Goal: Task Accomplishment & Management: Complete application form

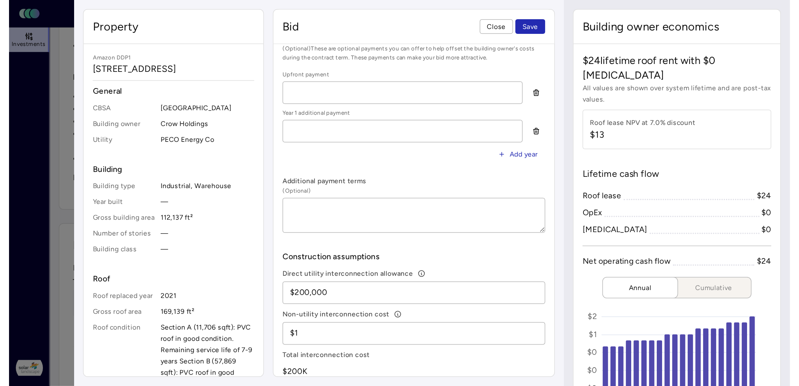
scroll to position [370, 0]
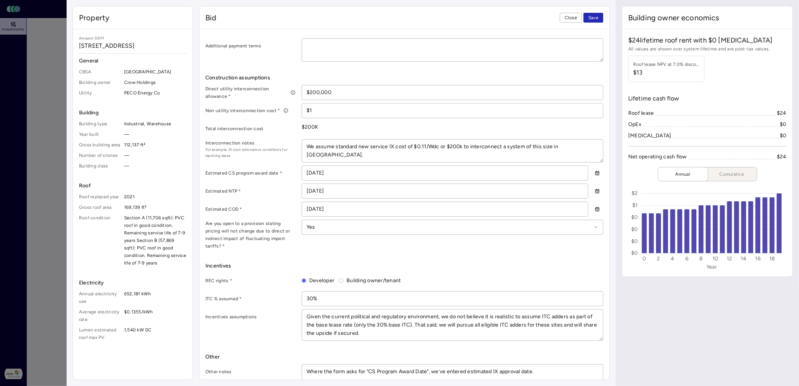
click at [531, 17] on span "Close" at bounding box center [571, 18] width 12 height 8
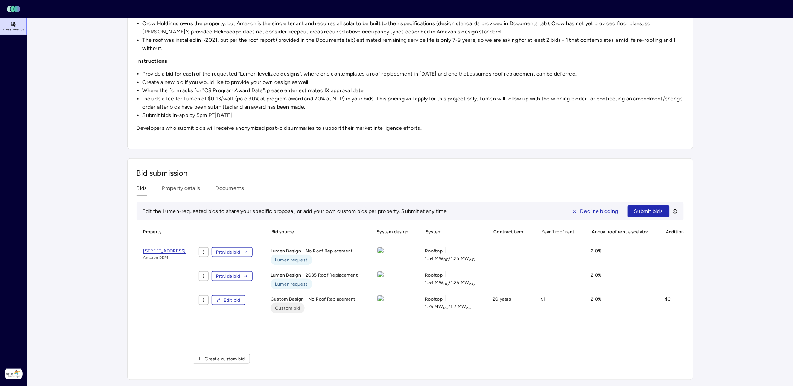
click at [245, 269] on button "Edit bid" at bounding box center [229, 300] width 34 height 10
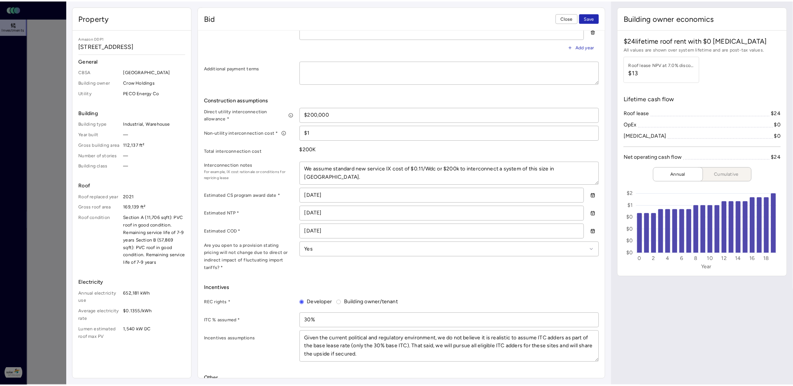
scroll to position [334, 0]
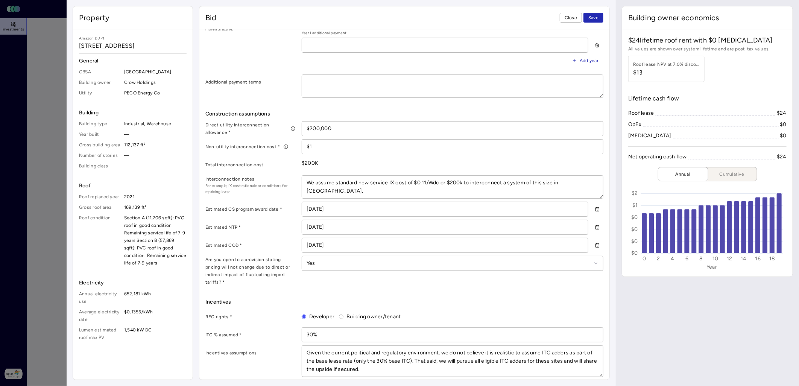
click at [531, 18] on span "Close" at bounding box center [571, 18] width 12 height 8
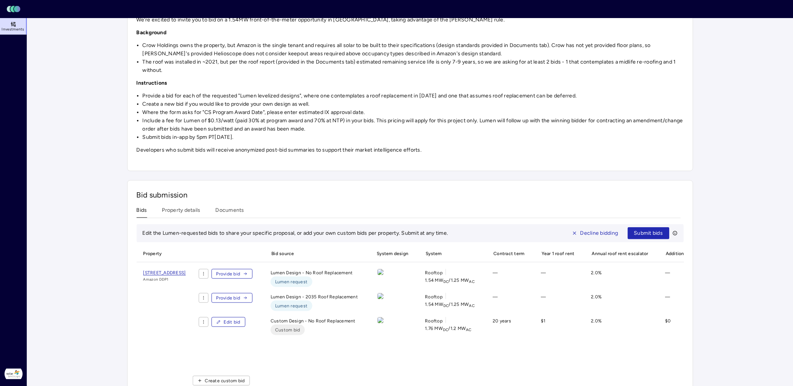
scroll to position [43, 0]
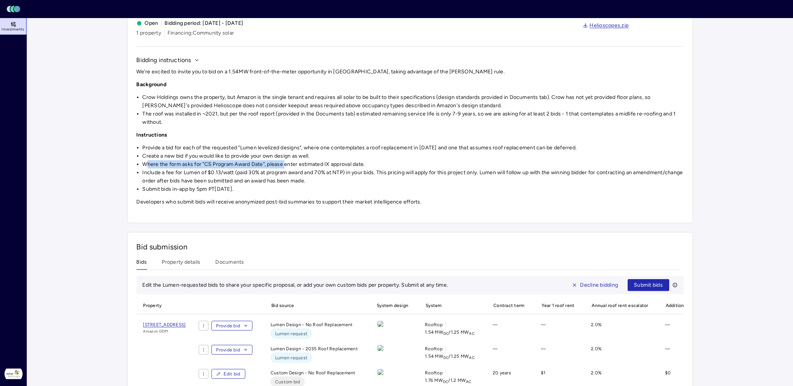
drag, startPoint x: 147, startPoint y: 164, endPoint x: 287, endPoint y: 163, distance: 139.6
click at [287, 163] on li "Where the form asks for "CS Program Award Date", please enter estimated IX appr…" at bounding box center [413, 164] width 541 height 8
drag, startPoint x: 287, startPoint y: 163, endPoint x: 368, endPoint y: 165, distance: 81.3
click at [368, 165] on li "Where the form asks for "CS Program Award Date", please enter estimated IX appr…" at bounding box center [413, 164] width 541 height 8
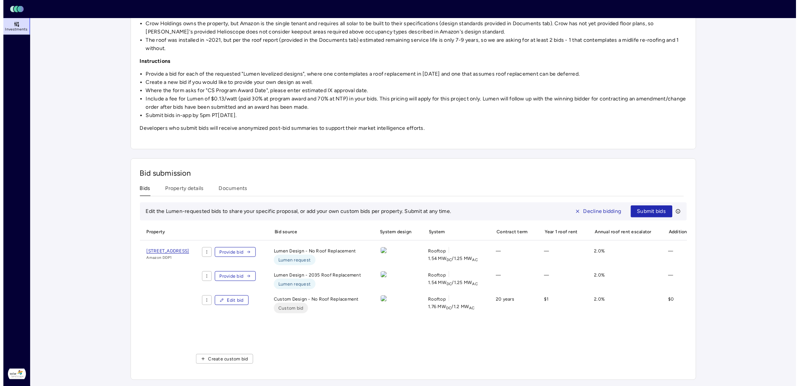
scroll to position [126, 0]
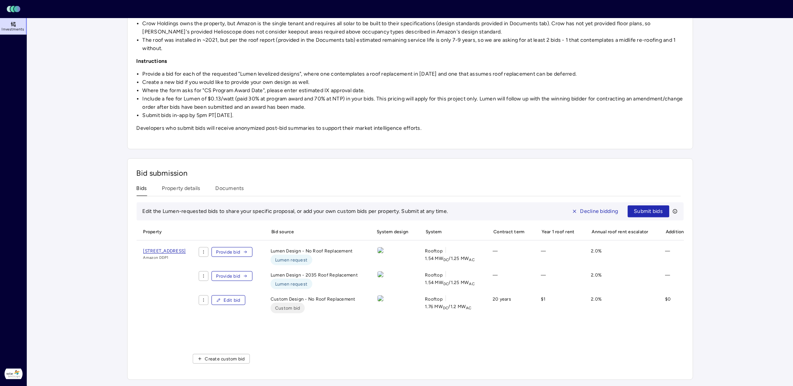
click at [245, 269] on button "Edit bid" at bounding box center [229, 300] width 34 height 10
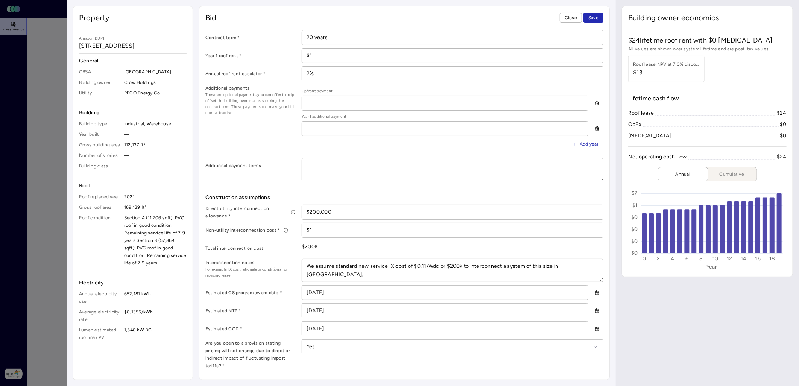
scroll to position [292, 0]
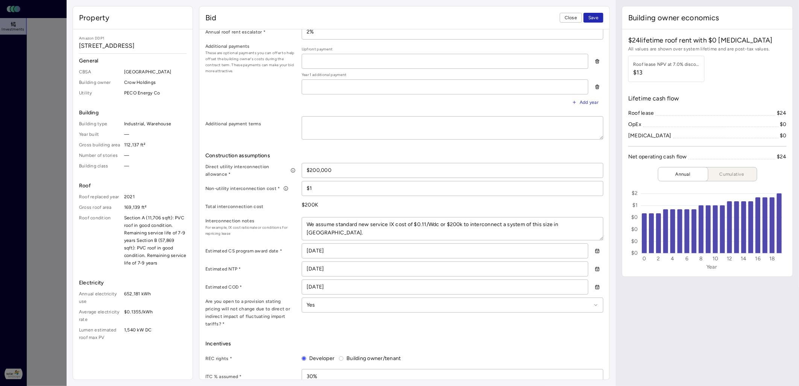
click at [311, 250] on input "[DATE]" at bounding box center [445, 251] width 286 height 14
type textarea "x"
type input "[DATE]"
click at [334, 250] on input "[DATE]" at bounding box center [445, 251] width 286 height 14
type textarea "x"
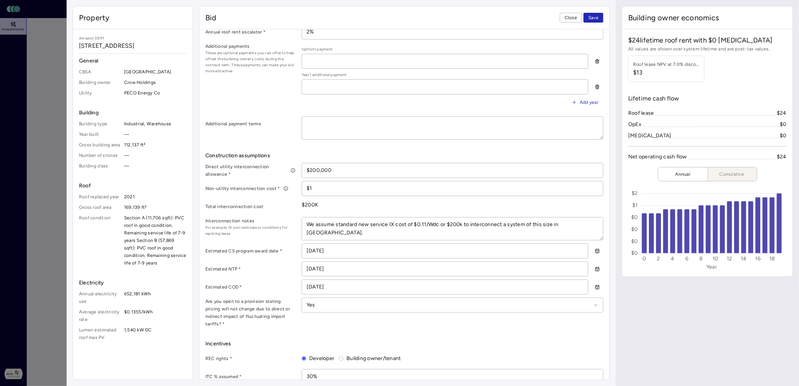
drag, startPoint x: 321, startPoint y: 250, endPoint x: 317, endPoint y: 250, distance: 4.5
click at [317, 250] on input "[DATE]" at bounding box center [445, 251] width 286 height 14
type input "06/02/_026"
type textarea "x"
type input "[DATE]"
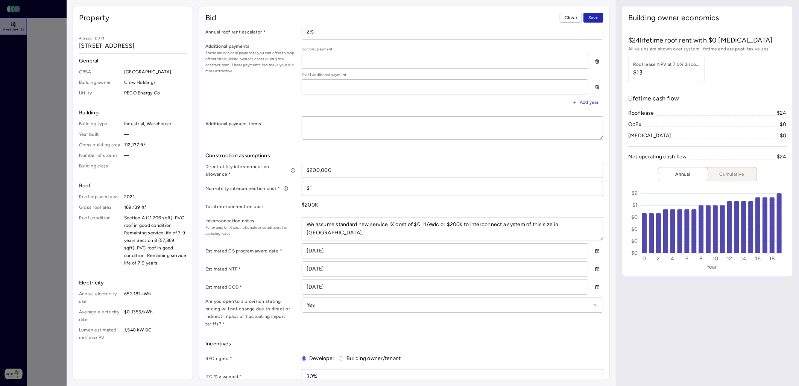
click at [340, 268] on input "[DATE]" at bounding box center [445, 269] width 286 height 14
drag, startPoint x: 313, startPoint y: 268, endPoint x: 306, endPoint y: 268, distance: 6.8
click at [306, 268] on input "[DATE]" at bounding box center [445, 269] width 286 height 14
type input "10/12/_026"
type textarea "x"
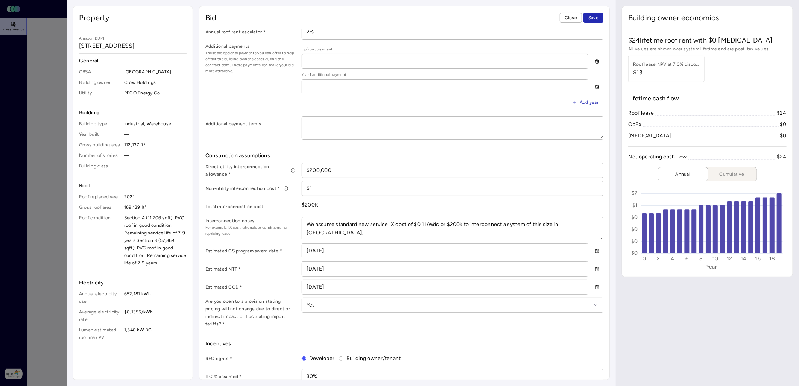
type input "[DATE]"
click at [349, 269] on input "[DATE]" at bounding box center [445, 287] width 286 height 14
drag, startPoint x: 307, startPoint y: 285, endPoint x: 314, endPoint y: 287, distance: 7.0
click at [314, 269] on input "[DATE]" at bounding box center [445, 287] width 286 height 14
click at [343, 269] on input "[DATE]" at bounding box center [445, 287] width 286 height 14
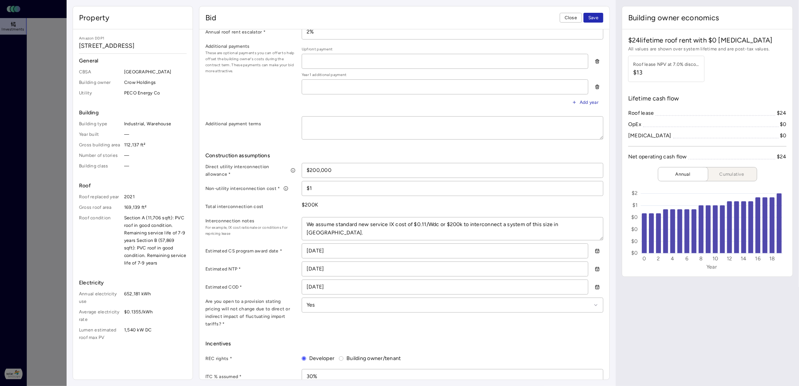
drag, startPoint x: 313, startPoint y: 286, endPoint x: 303, endPoint y: 285, distance: 10.2
click at [303, 269] on input "[DATE]" at bounding box center [445, 287] width 286 height 14
type input "0_/01/2027"
type textarea "x"
type input "[DATE]"
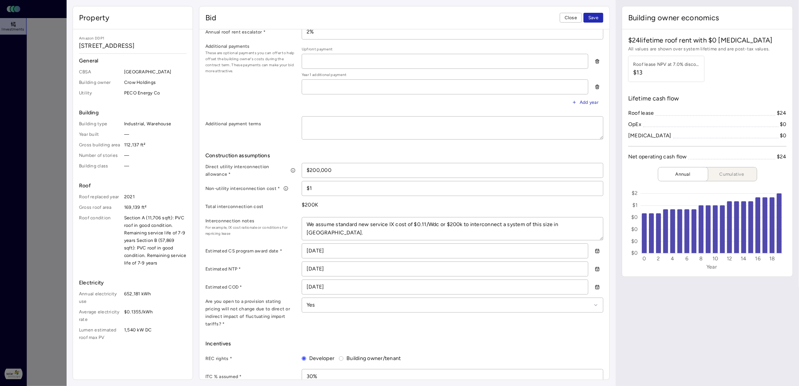
click at [280, 269] on label "Estimated COD *" at bounding box center [251, 287] width 90 height 8
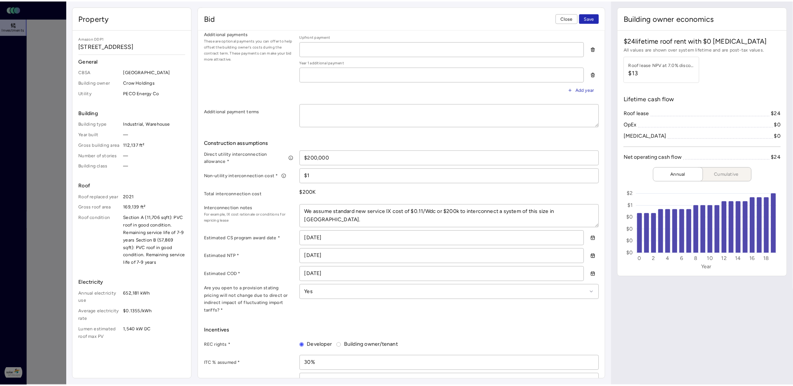
scroll to position [306, 0]
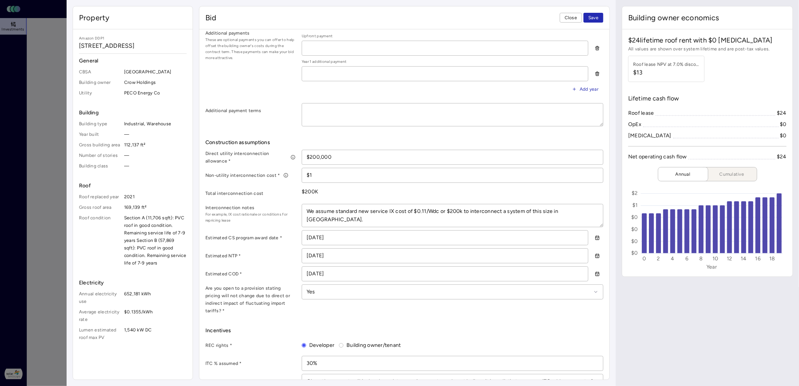
click at [531, 19] on button "Save" at bounding box center [594, 18] width 20 height 10
type textarea "x"
click at [531, 16] on span "Close" at bounding box center [571, 18] width 12 height 8
